Goal: Check status

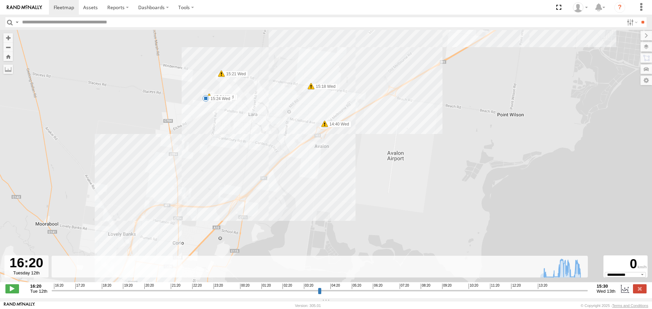
select select "**********"
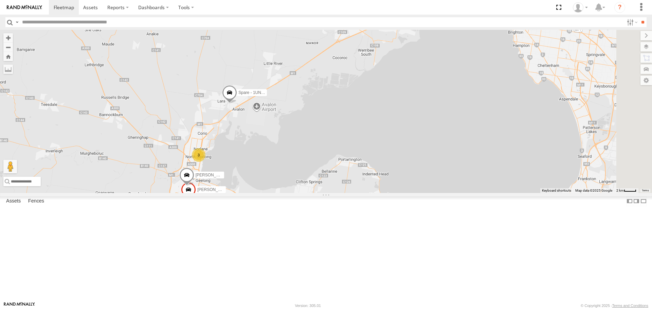
drag, startPoint x: 351, startPoint y: 77, endPoint x: 256, endPoint y: 161, distance: 126.6
click at [256, 161] on div "[PERSON_NAME] [PERSON_NAME] Spare - 1UN7FB 3" at bounding box center [326, 111] width 652 height 163
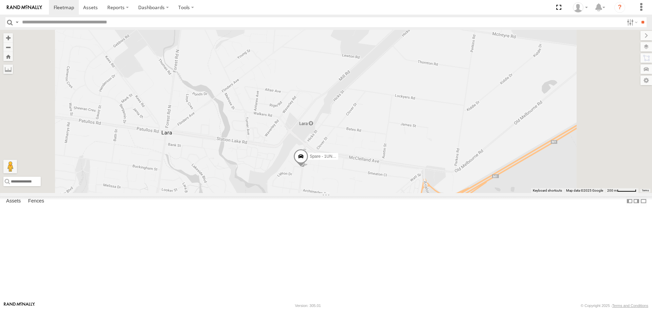
drag, startPoint x: 399, startPoint y: 160, endPoint x: 356, endPoint y: 121, distance: 57.9
click at [356, 121] on div "[PERSON_NAME] [PERSON_NAME] Spare - 1UN7FB" at bounding box center [326, 111] width 652 height 163
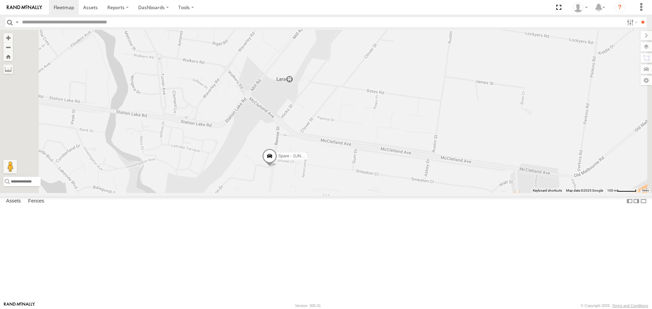
drag, startPoint x: 355, startPoint y: 185, endPoint x: 358, endPoint y: 157, distance: 28.0
click at [358, 157] on div "Chris Jamie Spare - 1UN7FB" at bounding box center [326, 111] width 652 height 163
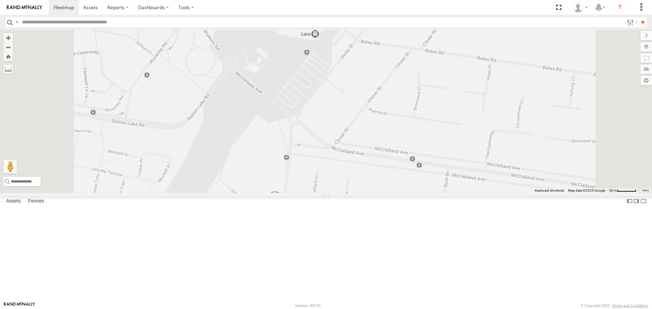
drag, startPoint x: 347, startPoint y: 207, endPoint x: 345, endPoint y: 166, distance: 41.1
click at [345, 166] on div "Chris Jamie Spare - 1UN7FB" at bounding box center [326, 111] width 652 height 163
